Goal: Check status: Check status

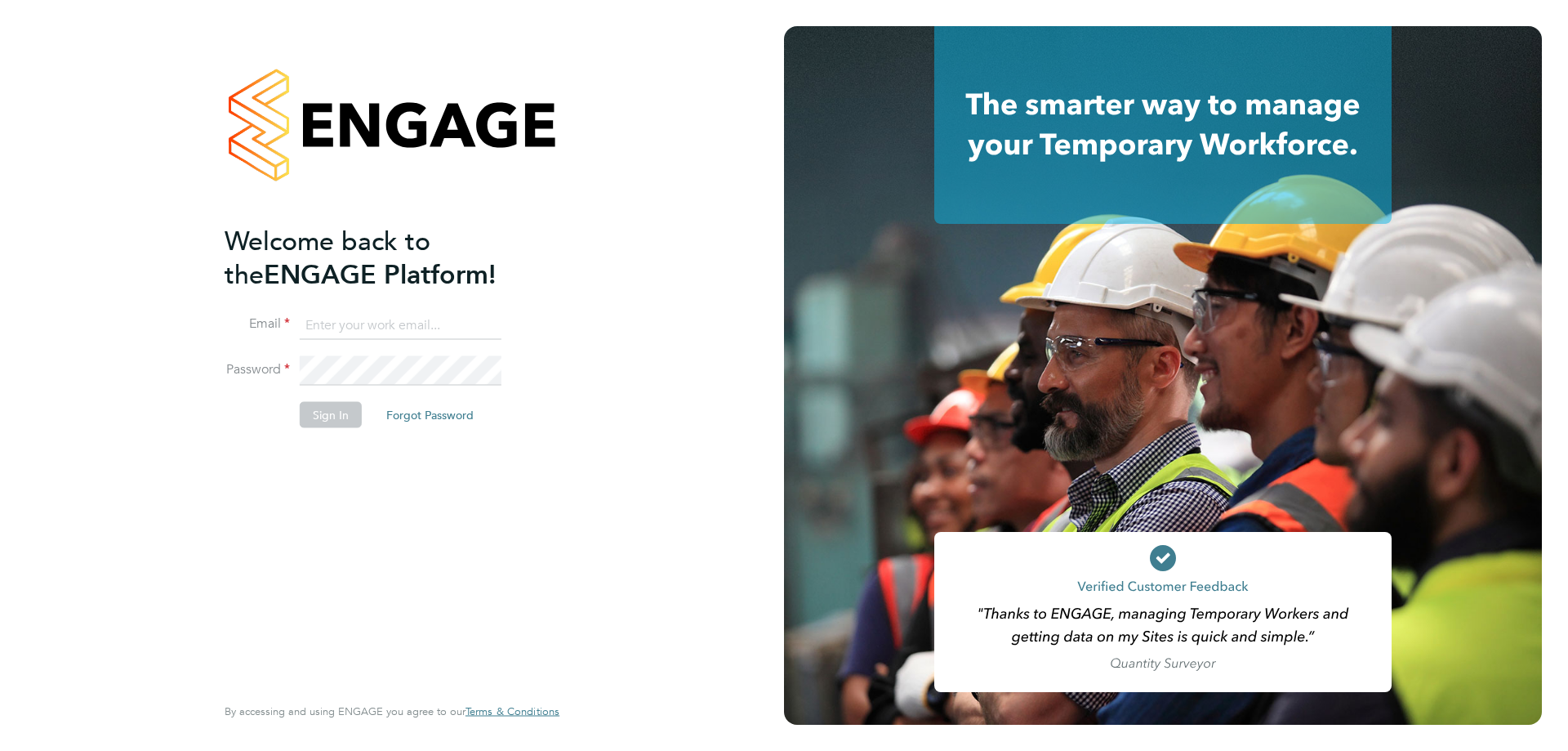
type input "[PERSON_NAME][EMAIL_ADDRESS][PERSON_NAME][DOMAIN_NAME]"
click at [321, 526] on div "Welcome back to the ENGAGE Platform! Email [PERSON_NAME][EMAIL_ADDRESS][PERSON_…" at bounding box center [384, 456] width 318 height 467
click at [332, 401] on button "Sign In" at bounding box center [330, 414] width 62 height 26
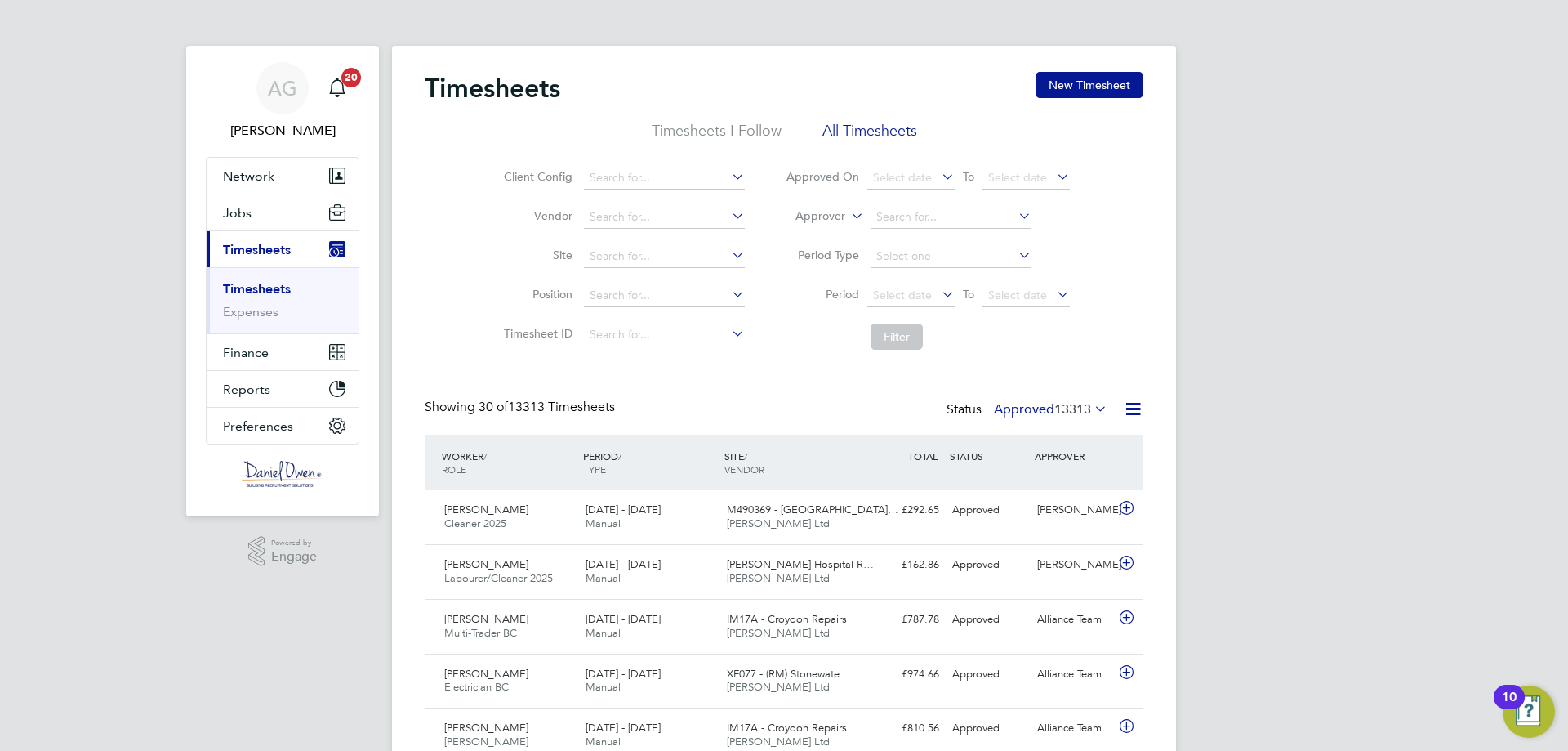
click at [725, 131] on li "Timesheets I Follow" at bounding box center [716, 135] width 130 height 29
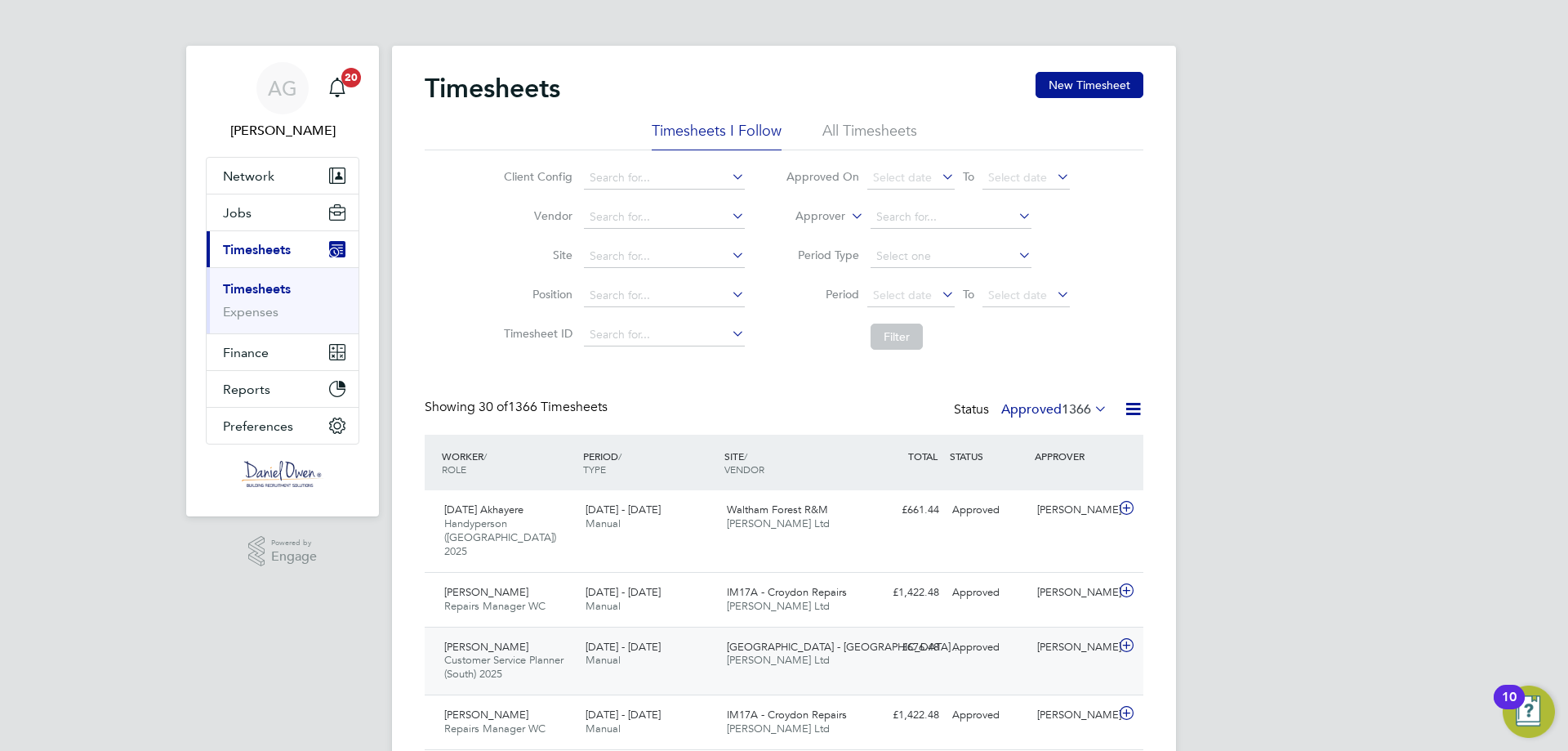
click at [905, 634] on div "£676.48 Approved" at bounding box center [904, 647] width 85 height 27
